Goal: Find specific page/section: Find specific page/section

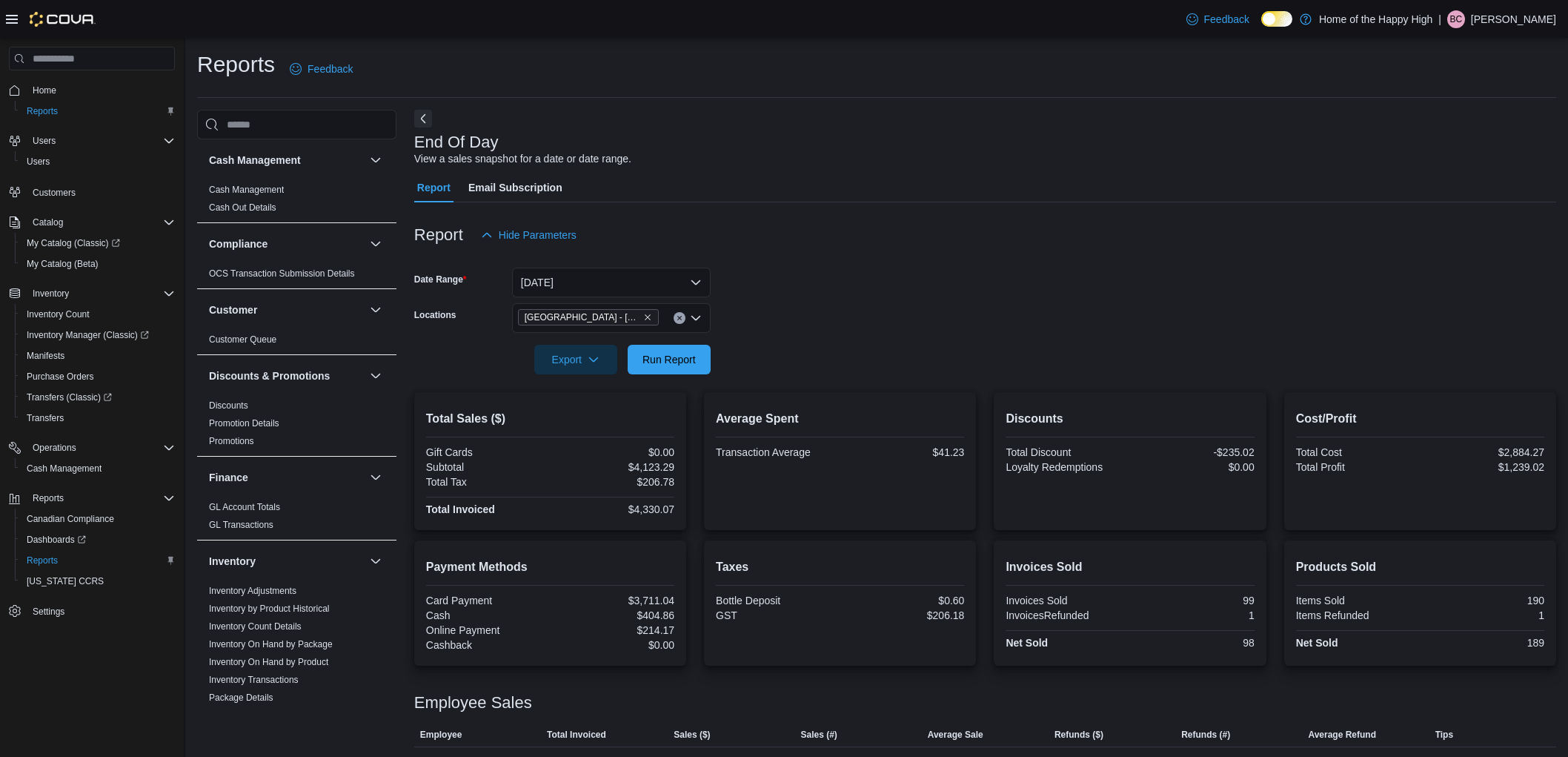
scroll to position [92, 0]
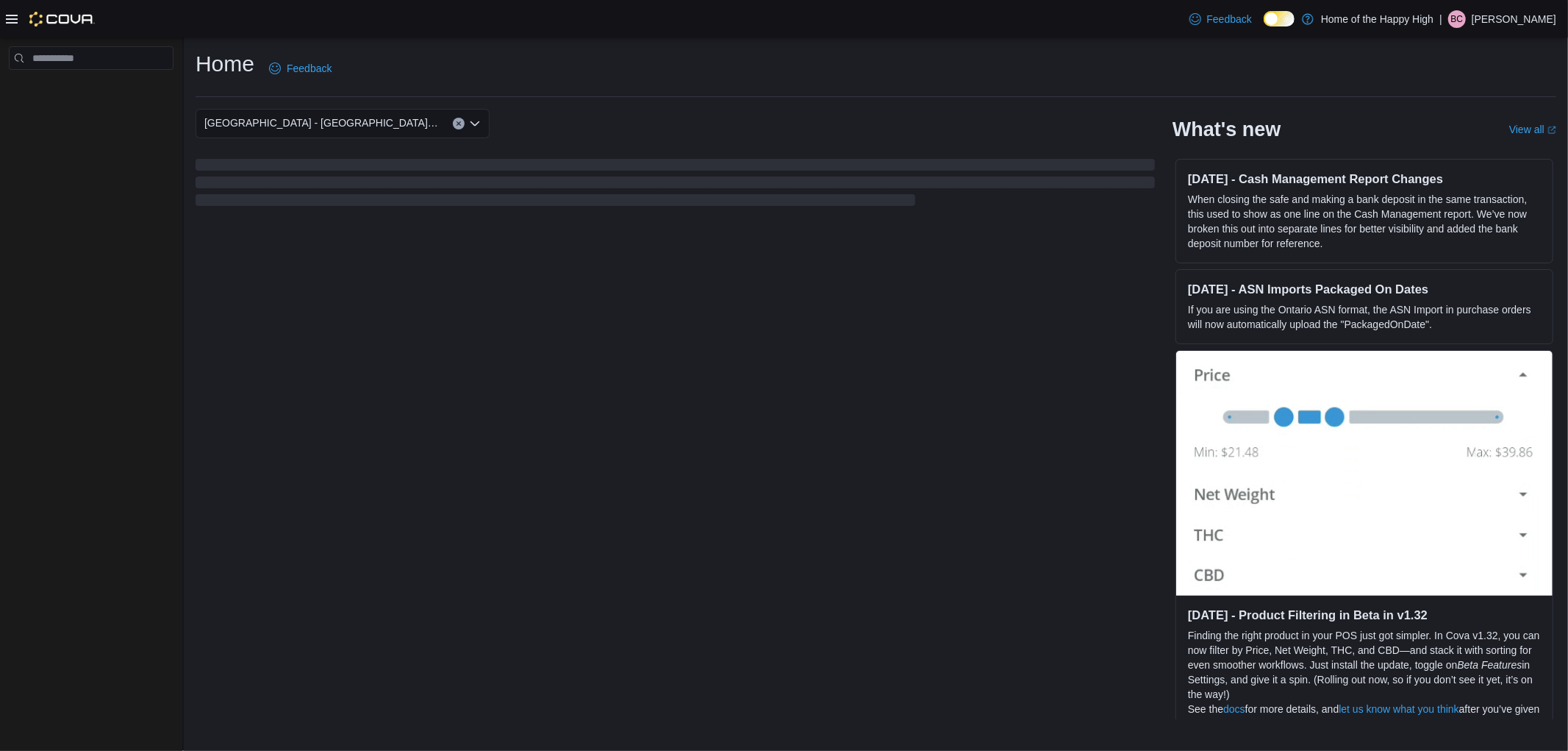
click at [1514, 16] on p "Bradley Codner" at bounding box center [1513, 19] width 85 height 18
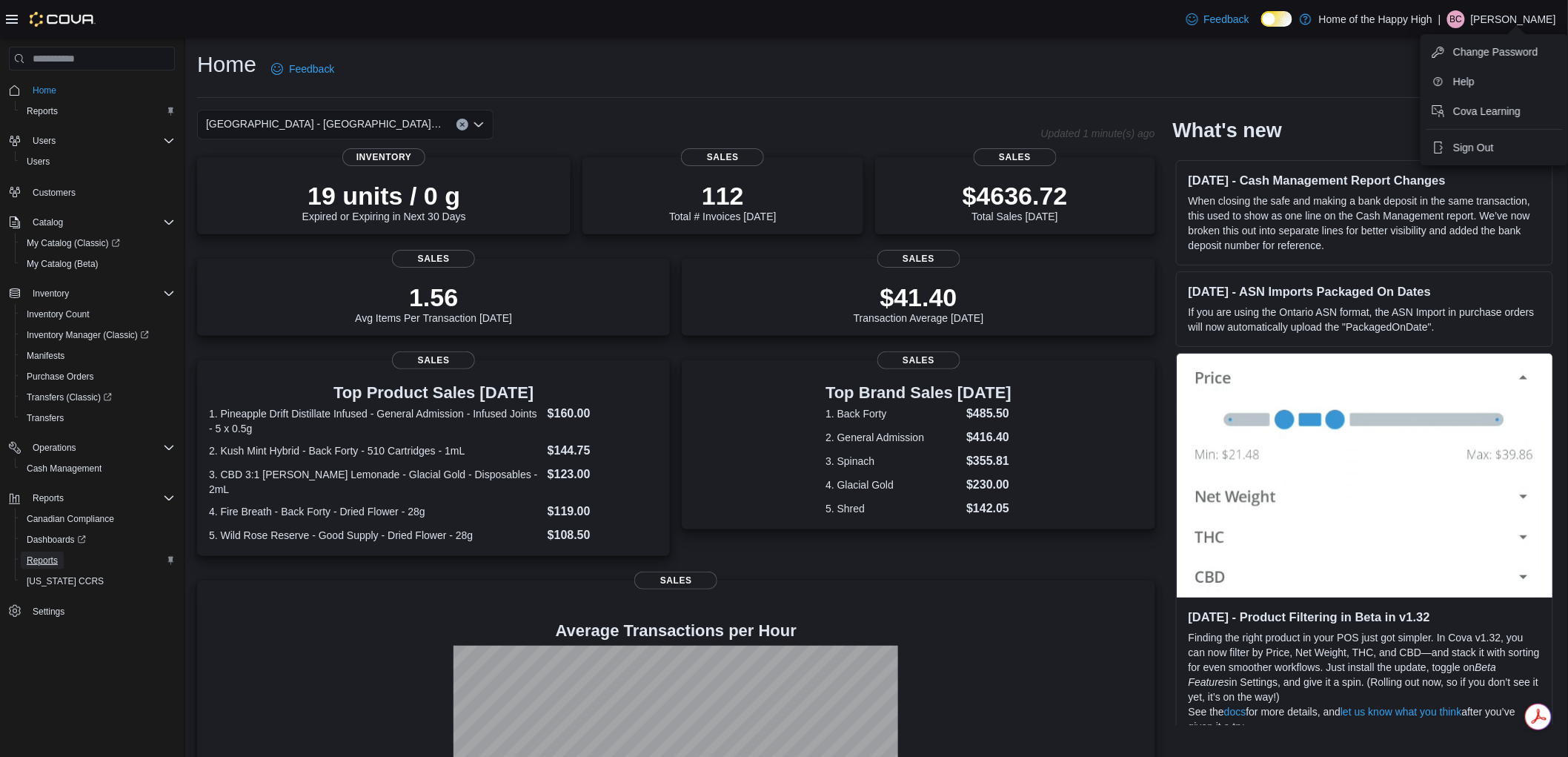
click at [32, 558] on span "Reports" at bounding box center [42, 560] width 31 height 12
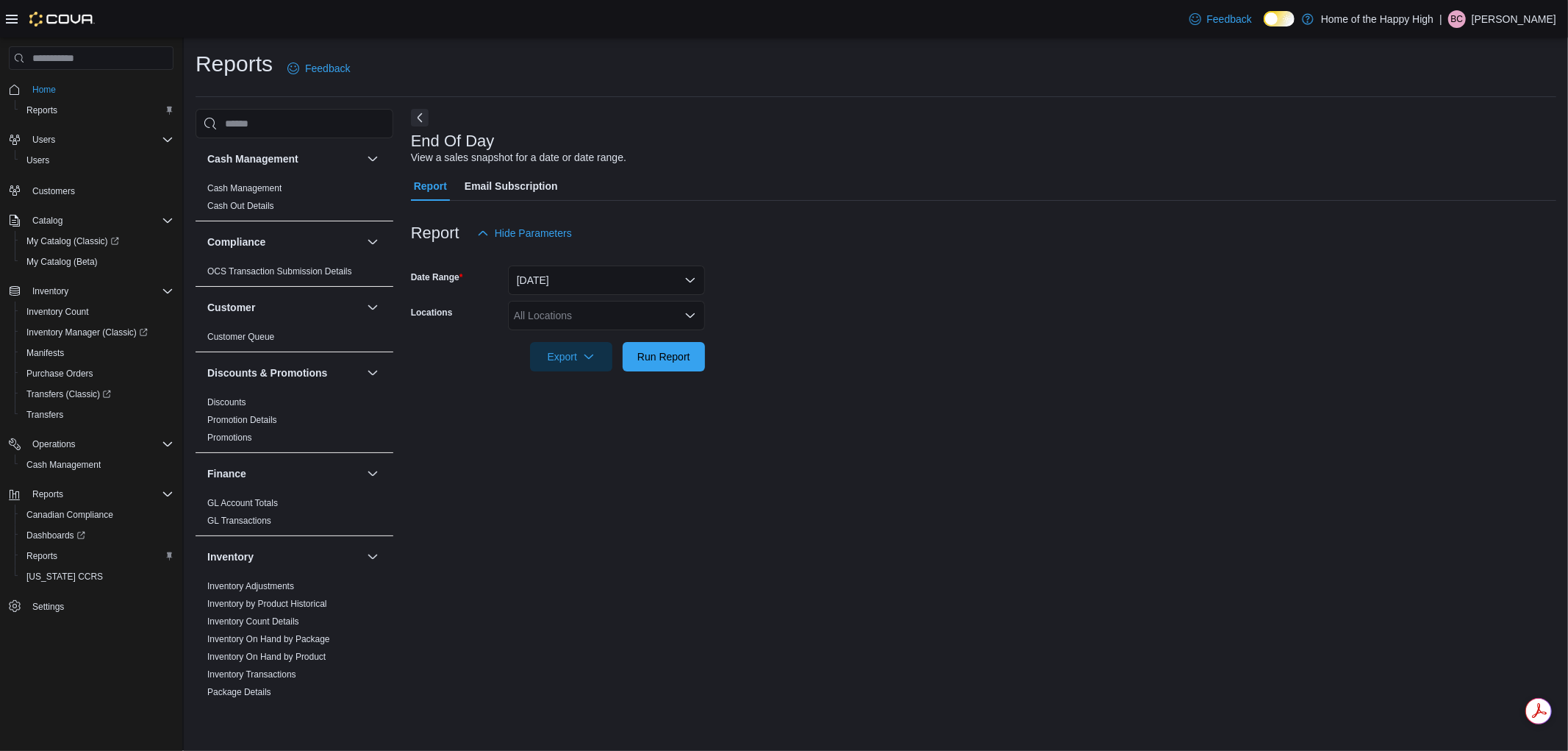
click at [1511, 14] on p "Bradley Codner" at bounding box center [1513, 19] width 85 height 18
click at [1495, 140] on button "Sign Out" at bounding box center [1482, 146] width 135 height 23
